Goal: Task Accomplishment & Management: Use online tool/utility

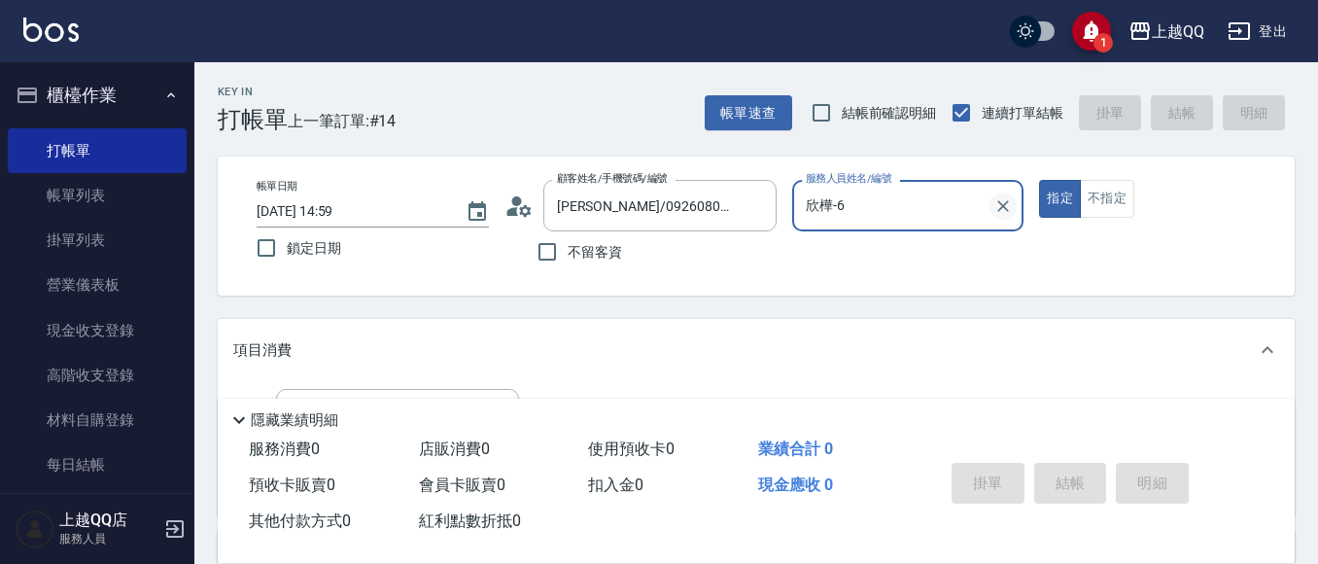
click at [1004, 212] on icon "Clear" at bounding box center [1002, 205] width 19 height 19
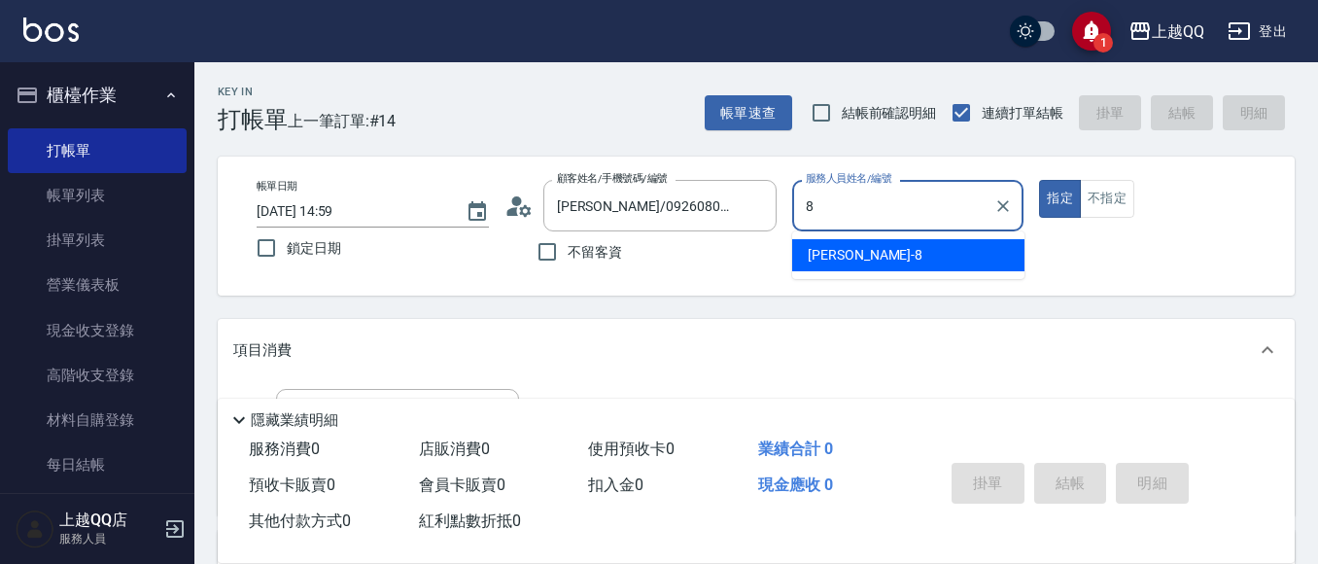
click at [986, 248] on div "[PERSON_NAME] -8" at bounding box center [908, 255] width 232 height 32
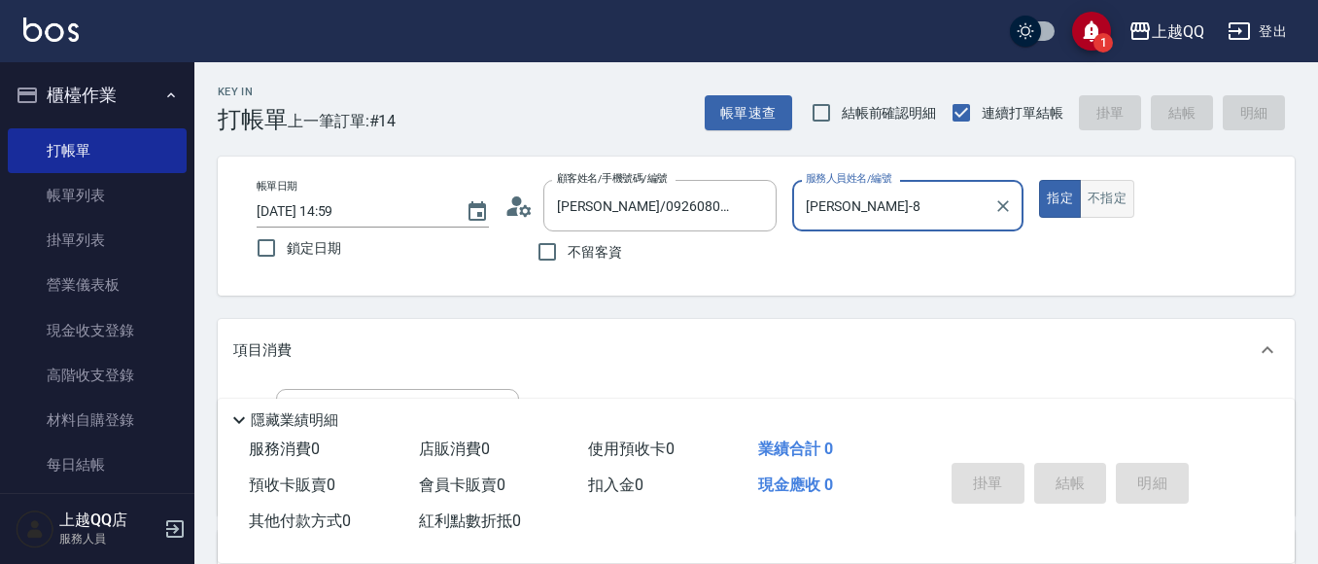
type input "[PERSON_NAME]-8"
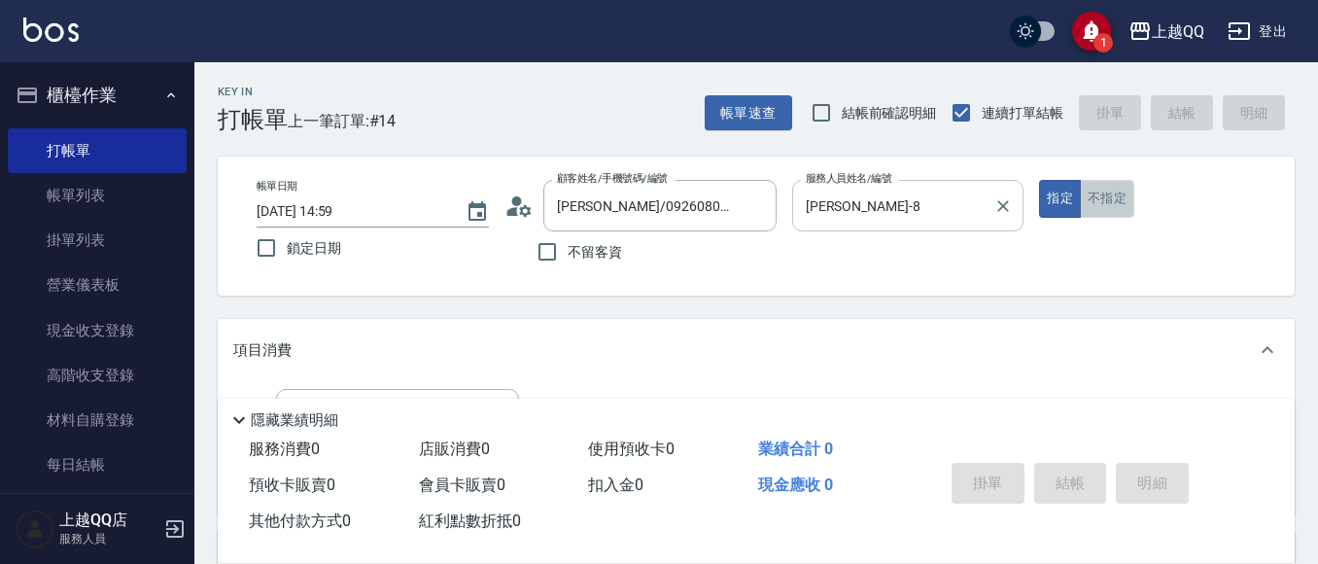
click at [1116, 195] on button "不指定" at bounding box center [1107, 199] width 54 height 38
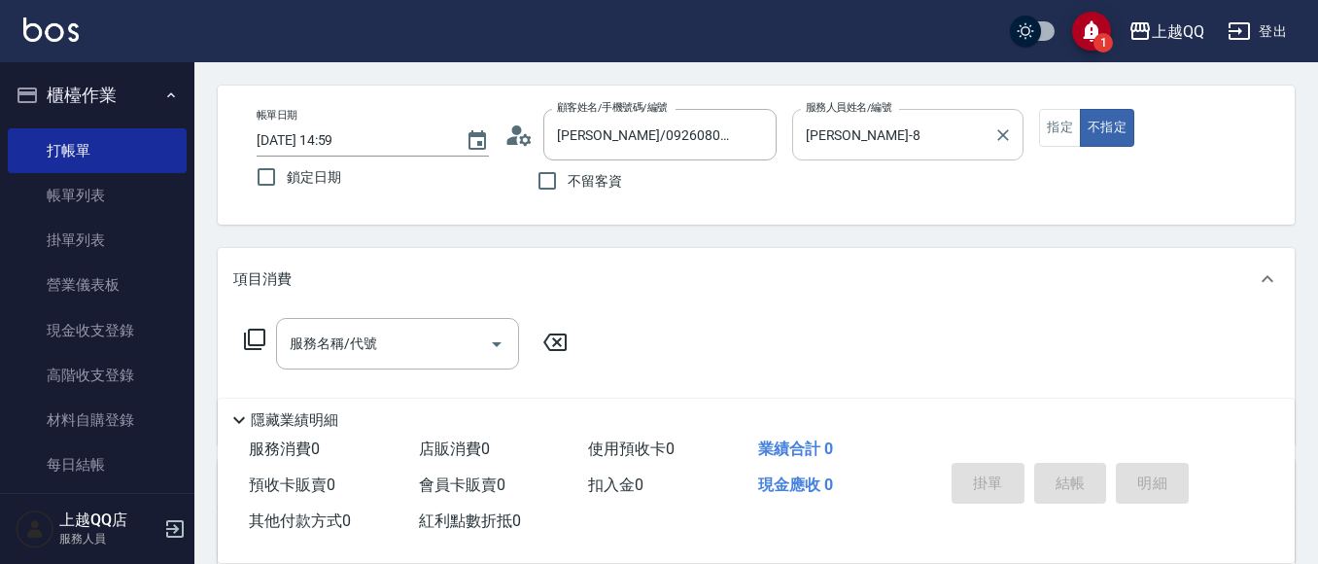
scroll to position [86, 0]
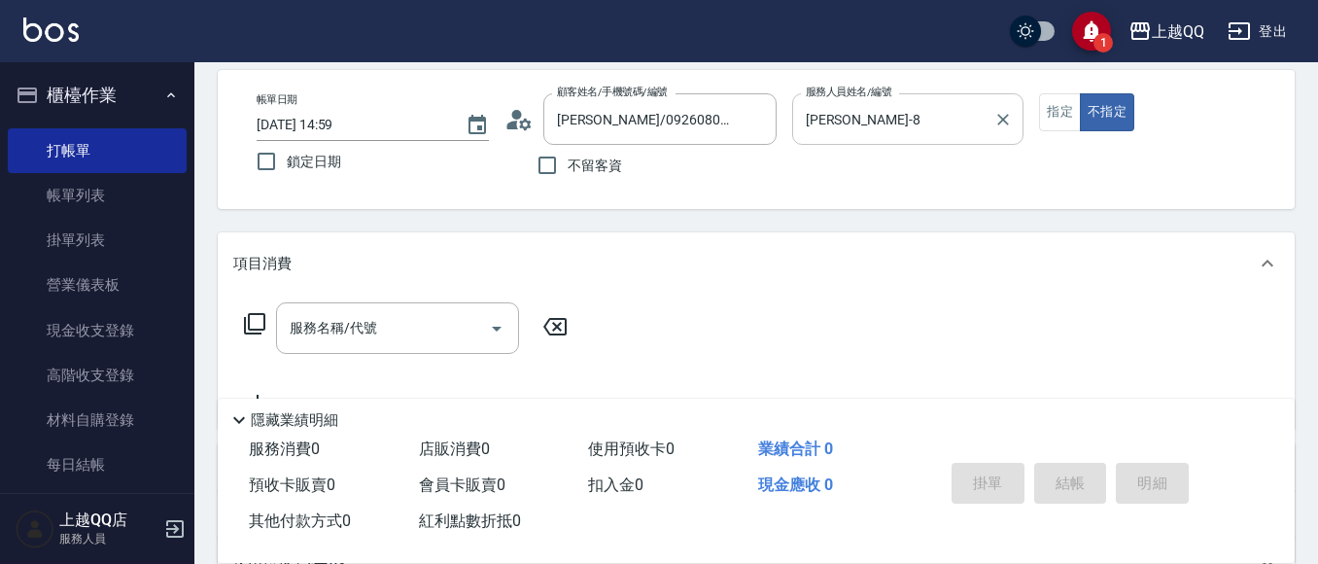
click at [255, 326] on icon at bounding box center [254, 323] width 23 height 23
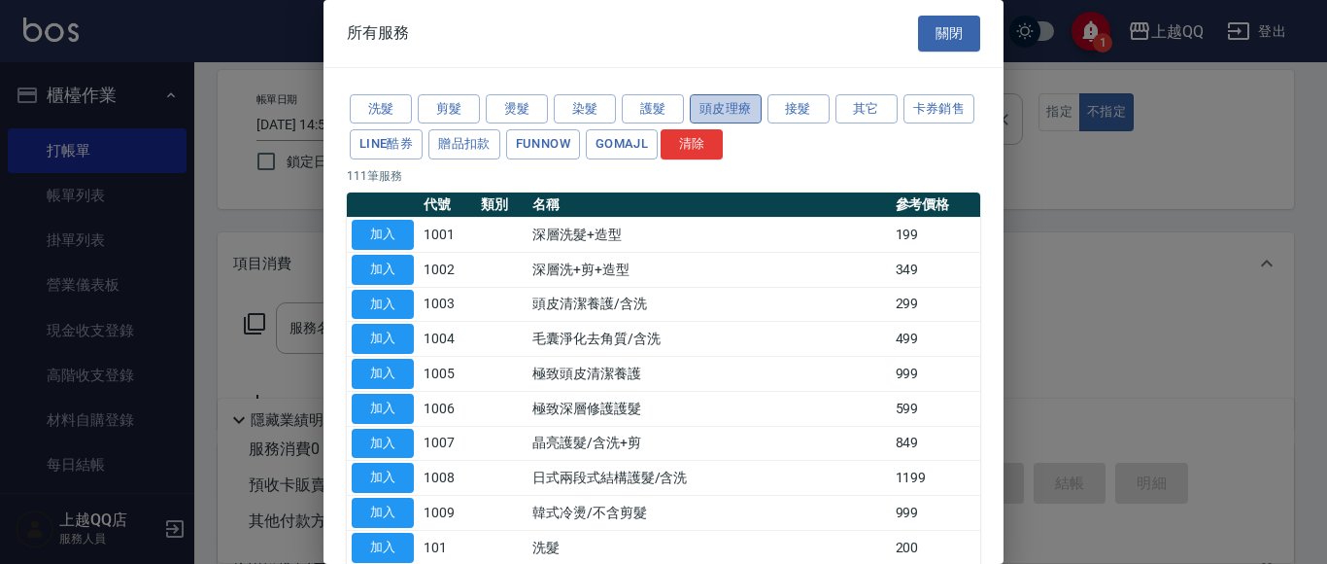
click at [738, 113] on button "頭皮理療" at bounding box center [726, 109] width 72 height 30
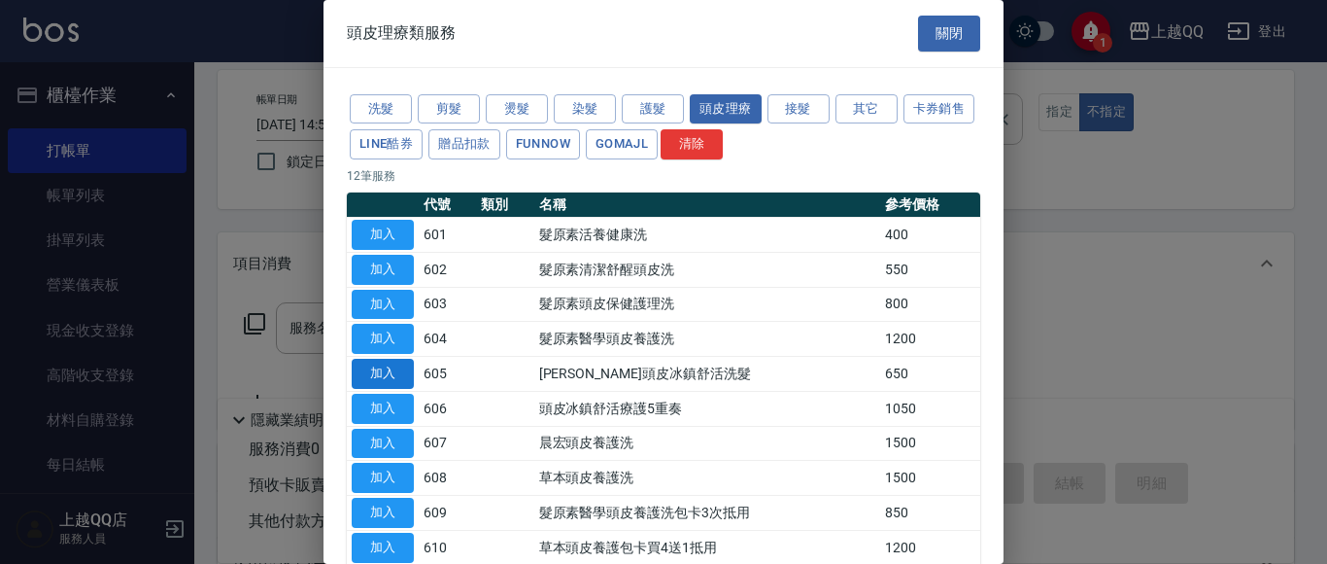
click at [378, 379] on button "加入" at bounding box center [383, 374] width 62 height 30
type input "[PERSON_NAME]頭皮冰鎮舒活洗髮(605)"
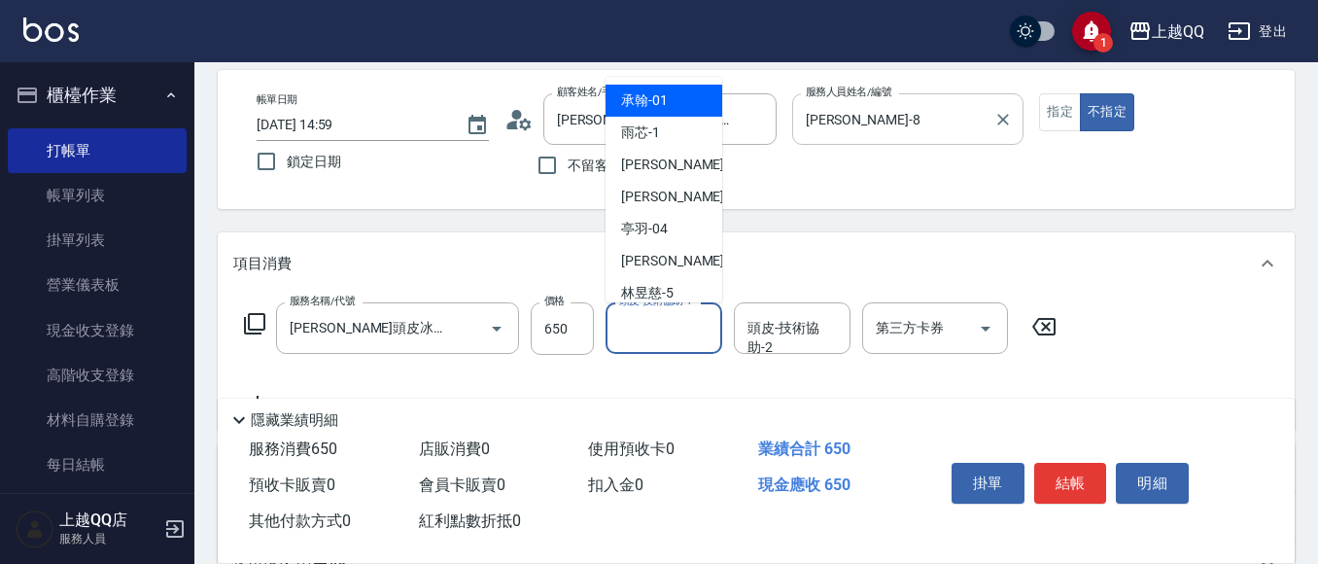
click at [657, 339] on input "頭皮-技術協助-1" at bounding box center [663, 328] width 99 height 34
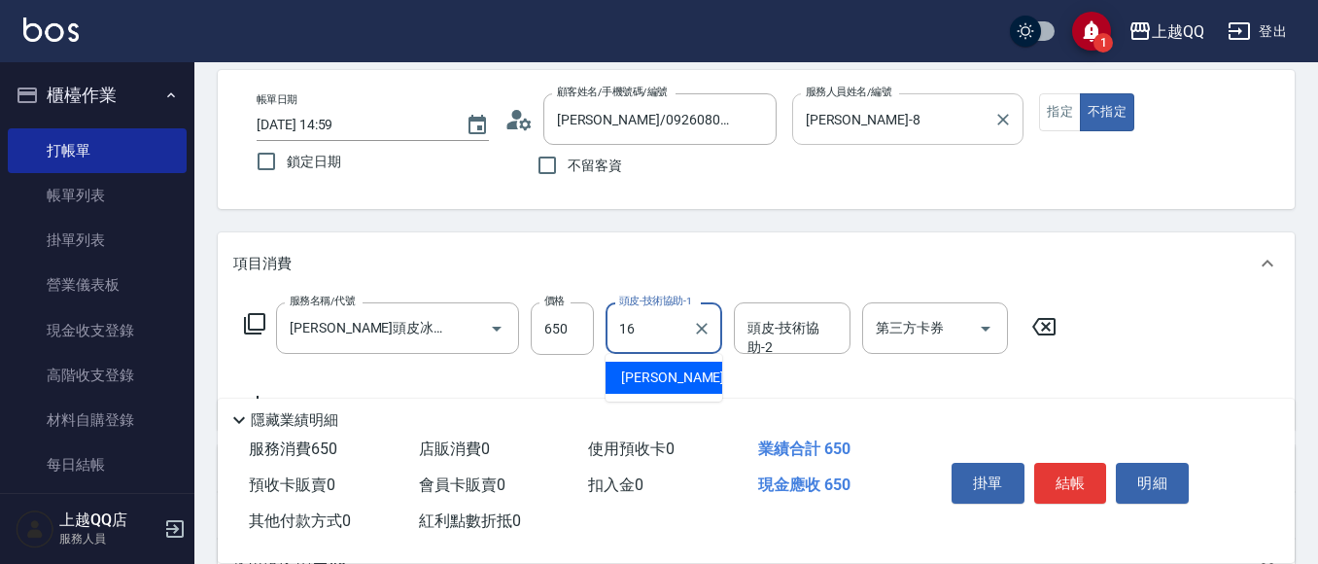
click at [702, 372] on div "[PERSON_NAME] -16" at bounding box center [663, 377] width 117 height 32
type input "[PERSON_NAME]-16"
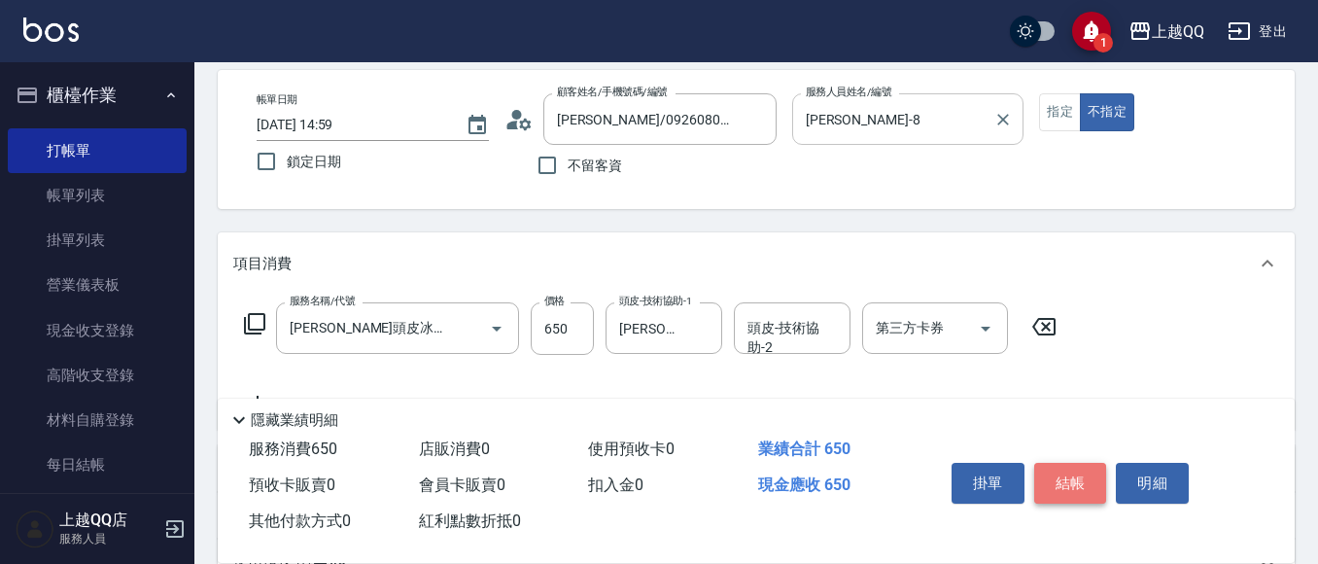
click at [1052, 476] on button "結帳" at bounding box center [1070, 483] width 73 height 41
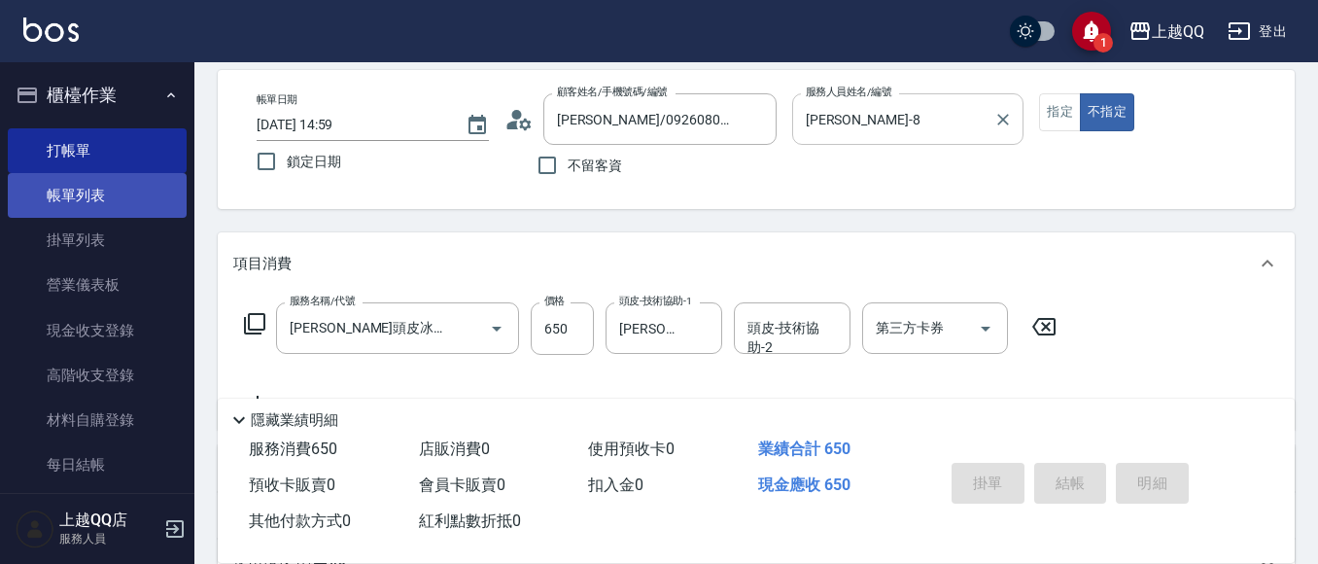
type input "[DATE] 15:29"
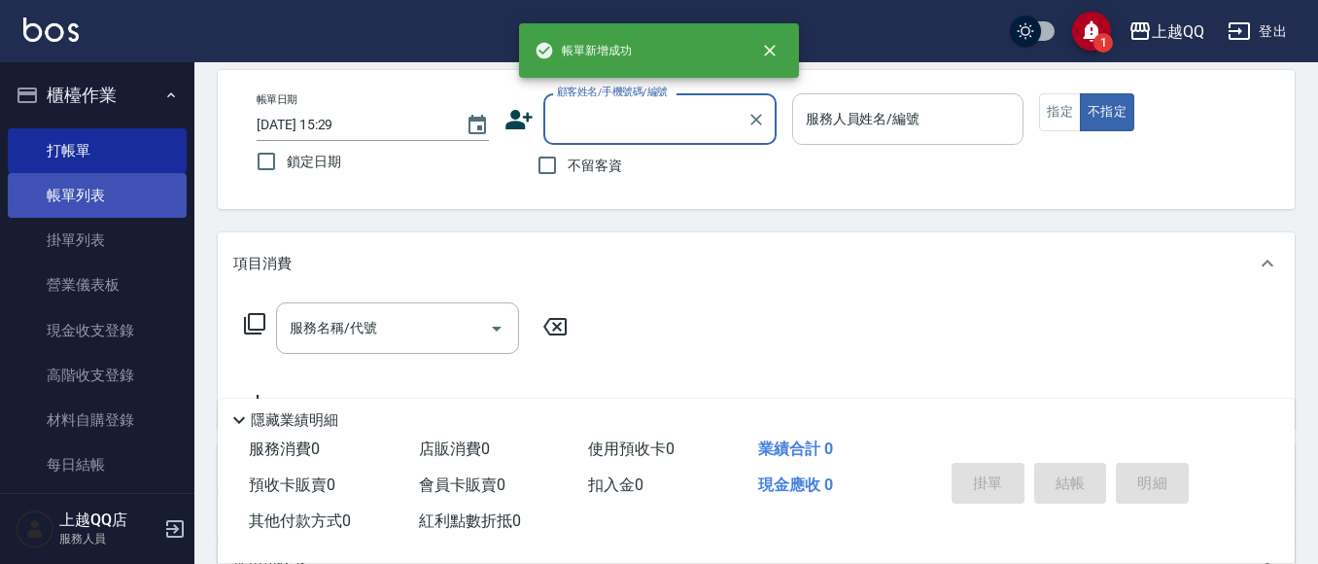
click at [94, 195] on link "帳單列表" at bounding box center [97, 195] width 179 height 45
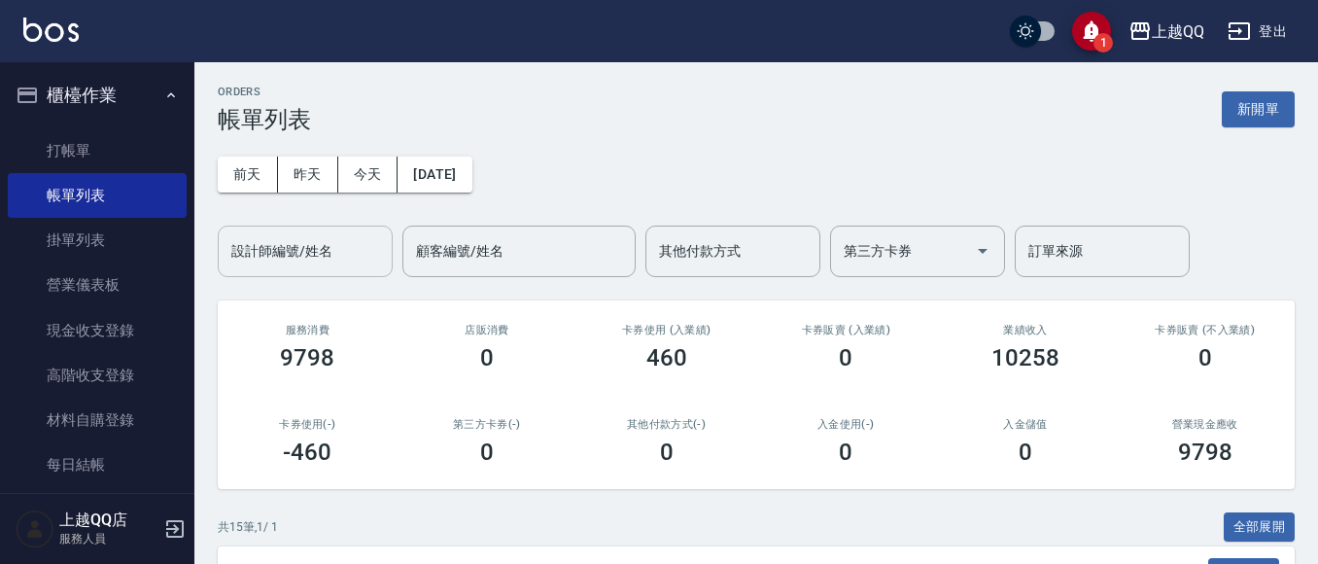
click at [276, 258] on input "設計師編號/姓名" at bounding box center [304, 251] width 157 height 34
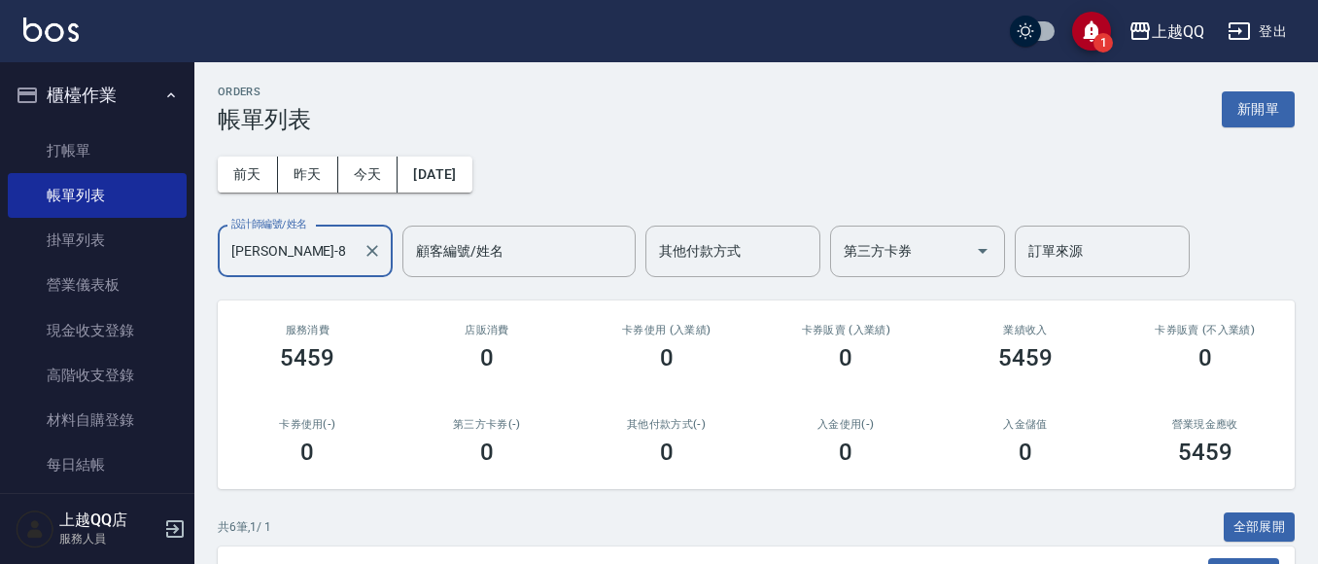
type input "[PERSON_NAME]-8"
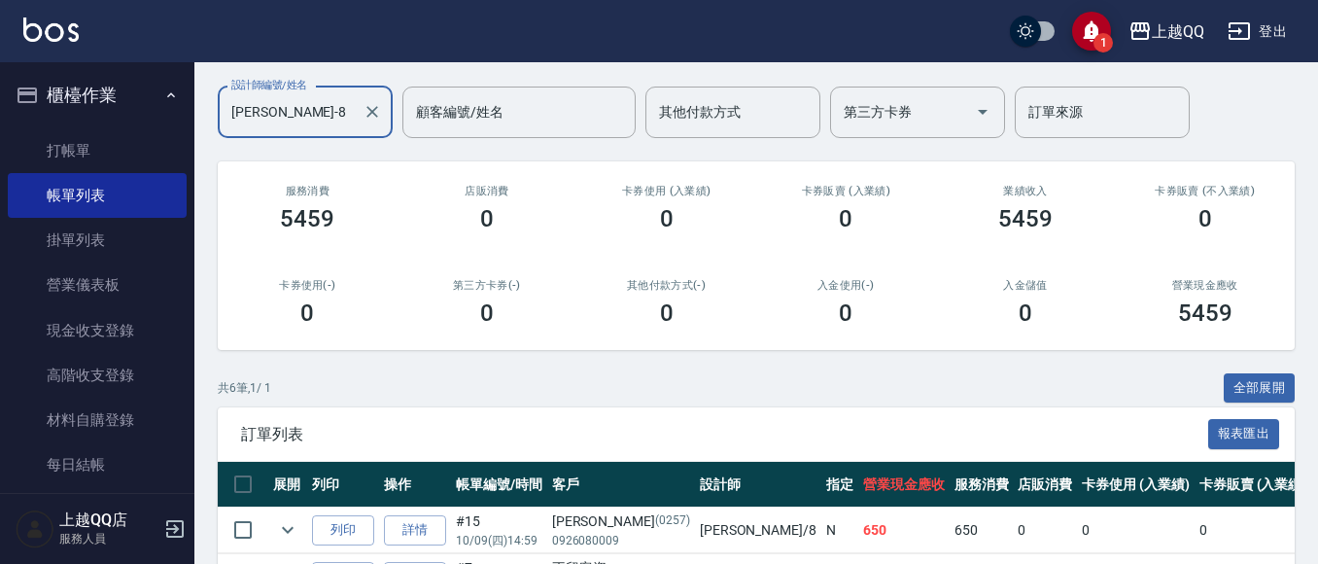
scroll to position [455, 0]
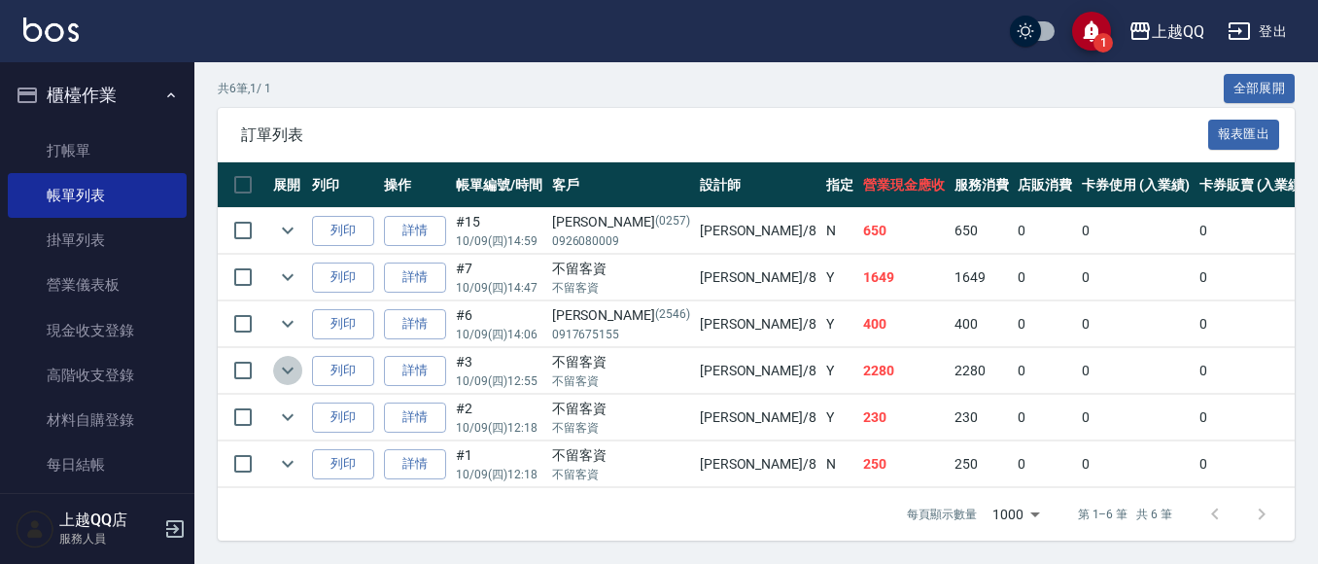
click at [283, 359] on icon "expand row" at bounding box center [287, 370] width 23 height 23
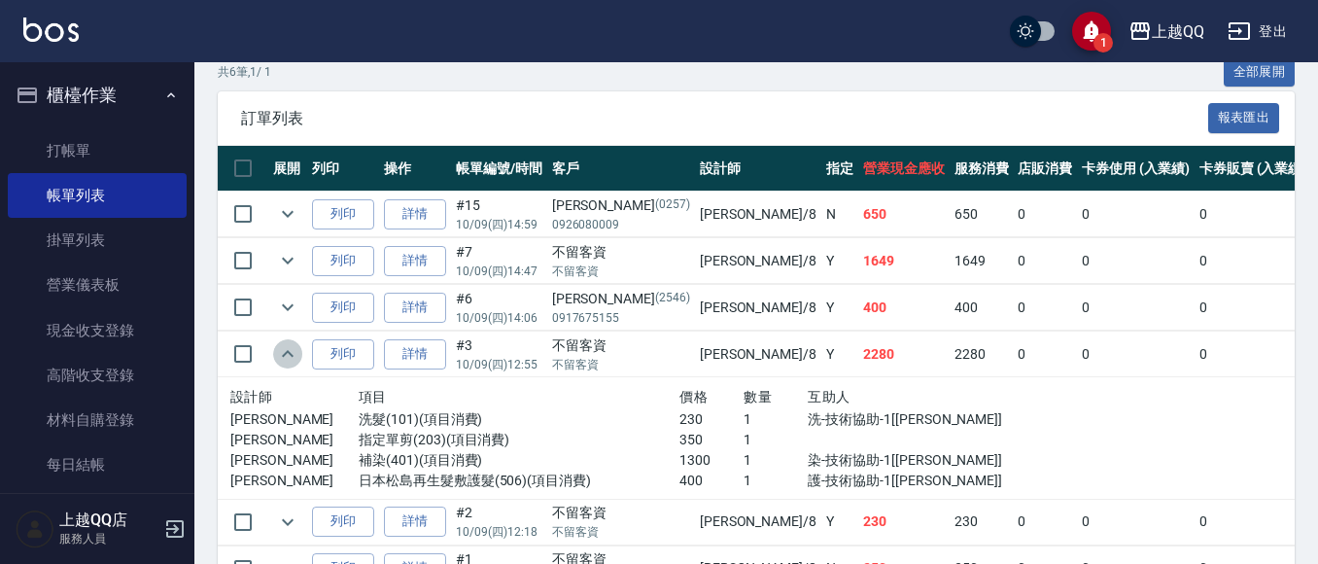
click at [283, 350] on icon "expand row" at bounding box center [287, 353] width 23 height 23
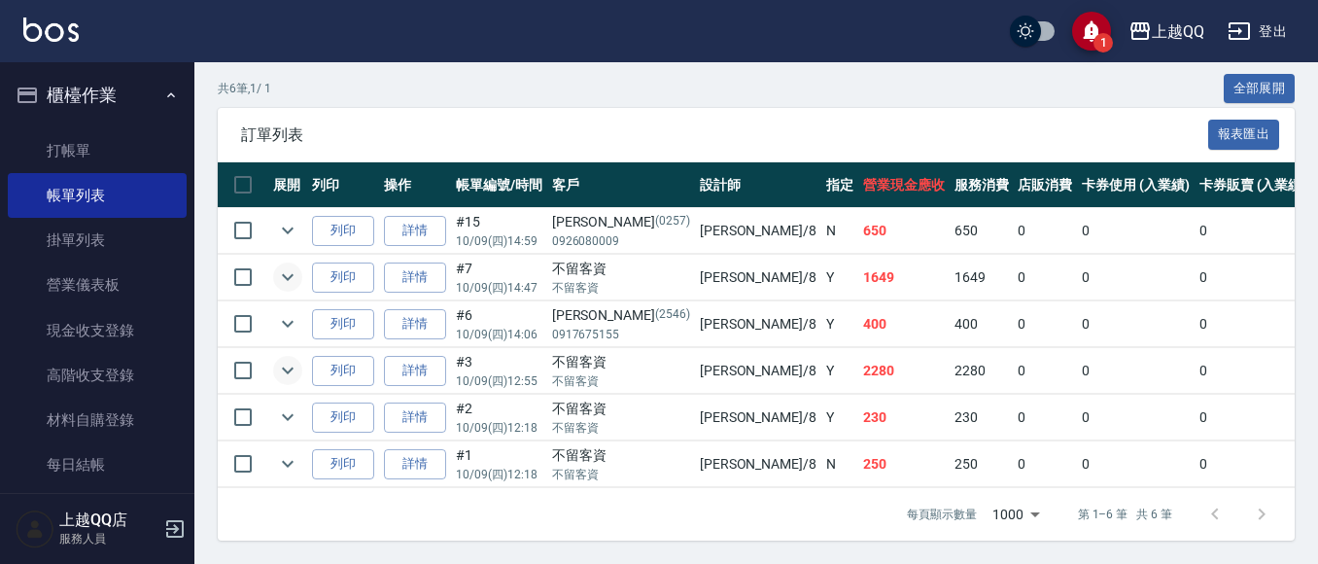
click at [286, 274] on icon "expand row" at bounding box center [288, 277] width 12 height 7
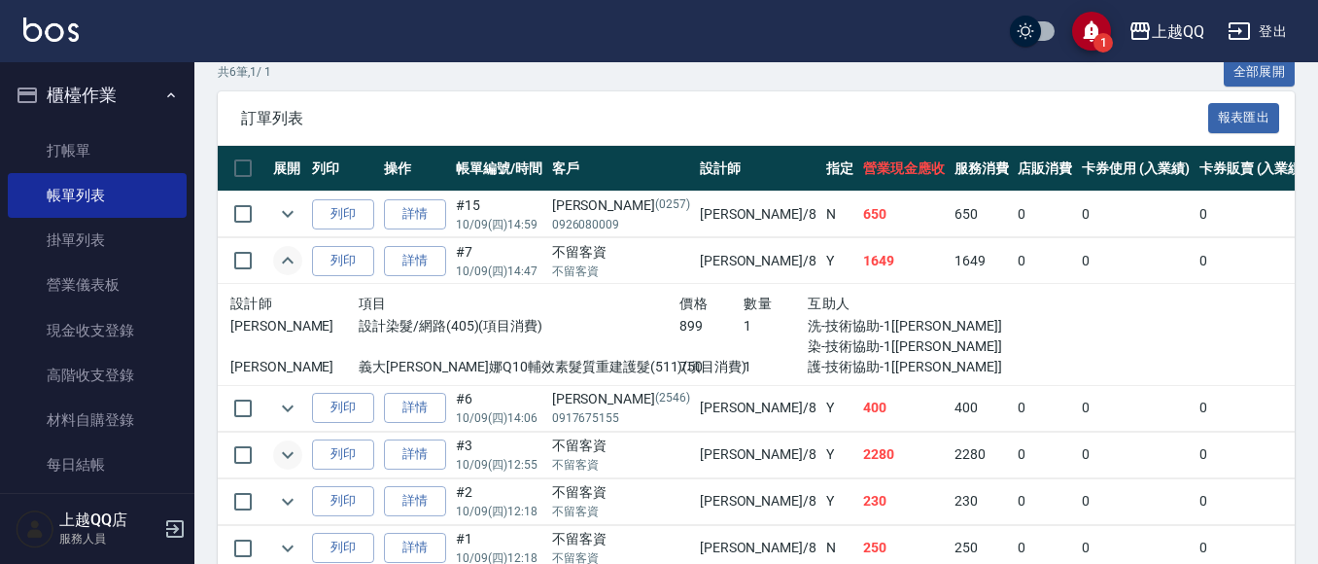
click at [286, 260] on icon "expand row" at bounding box center [288, 260] width 12 height 7
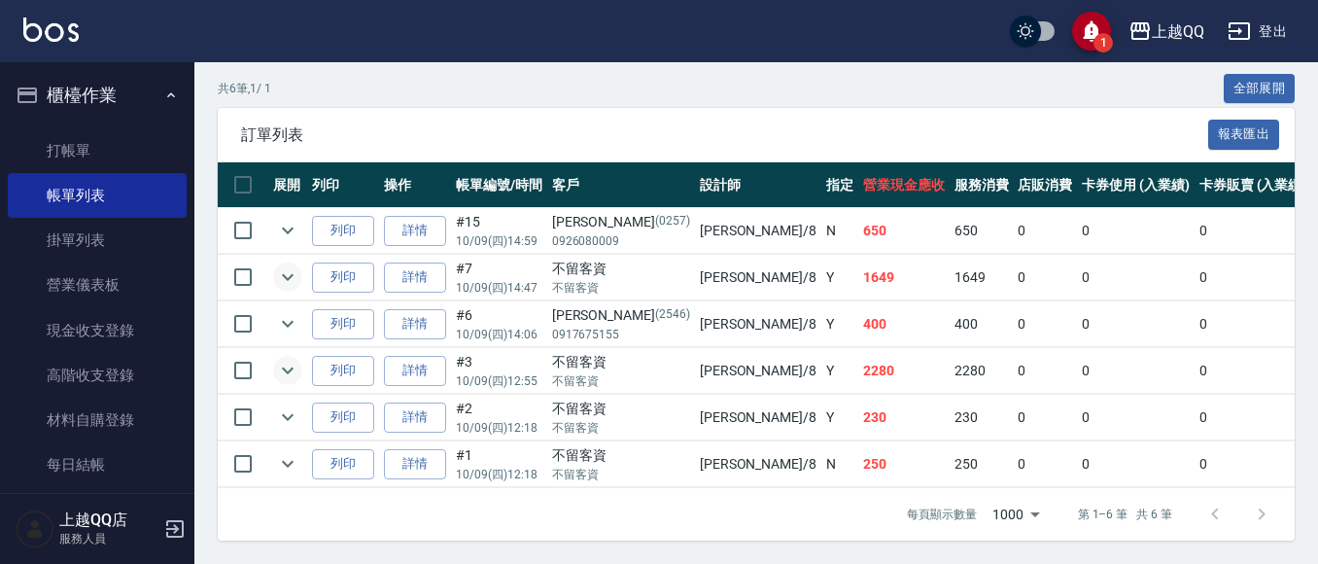
click at [284, 265] on icon "expand row" at bounding box center [287, 276] width 23 height 23
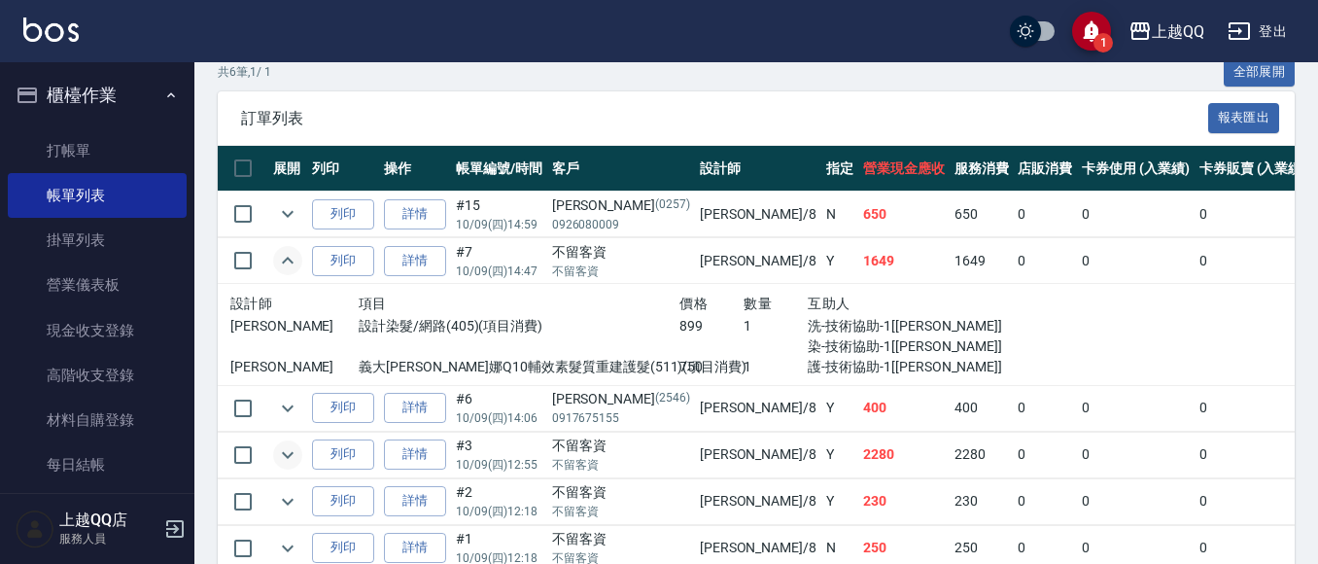
click at [281, 255] on icon "expand row" at bounding box center [287, 260] width 23 height 23
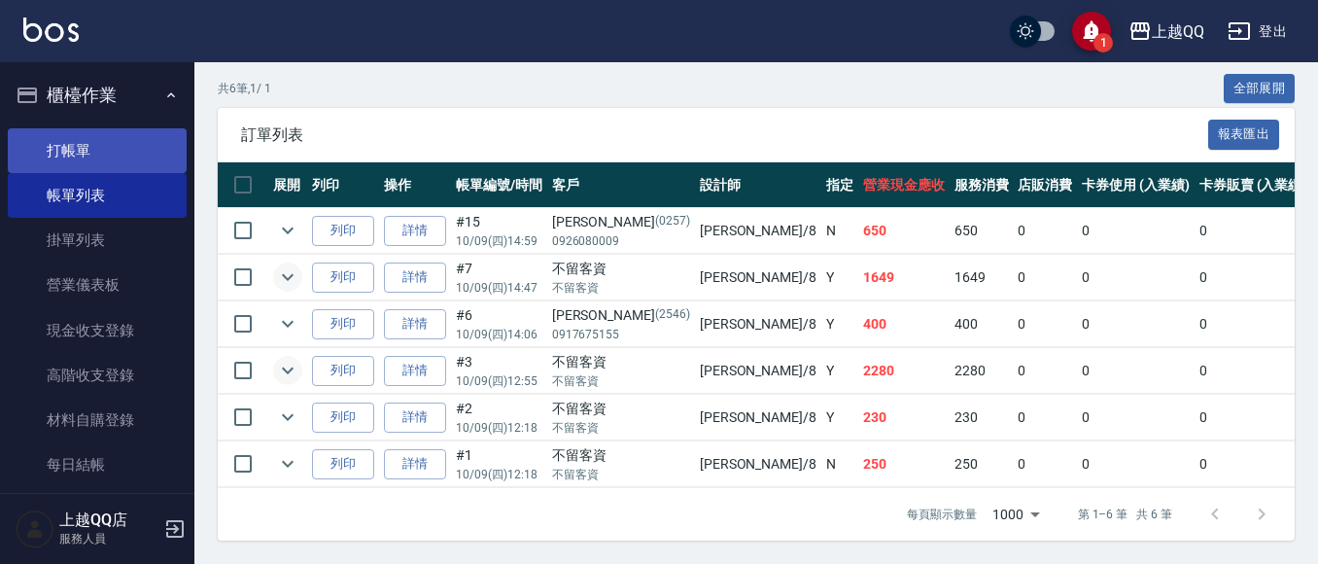
click at [60, 150] on link "打帳單" at bounding box center [97, 150] width 179 height 45
